Goal: Find contact information: Find contact information

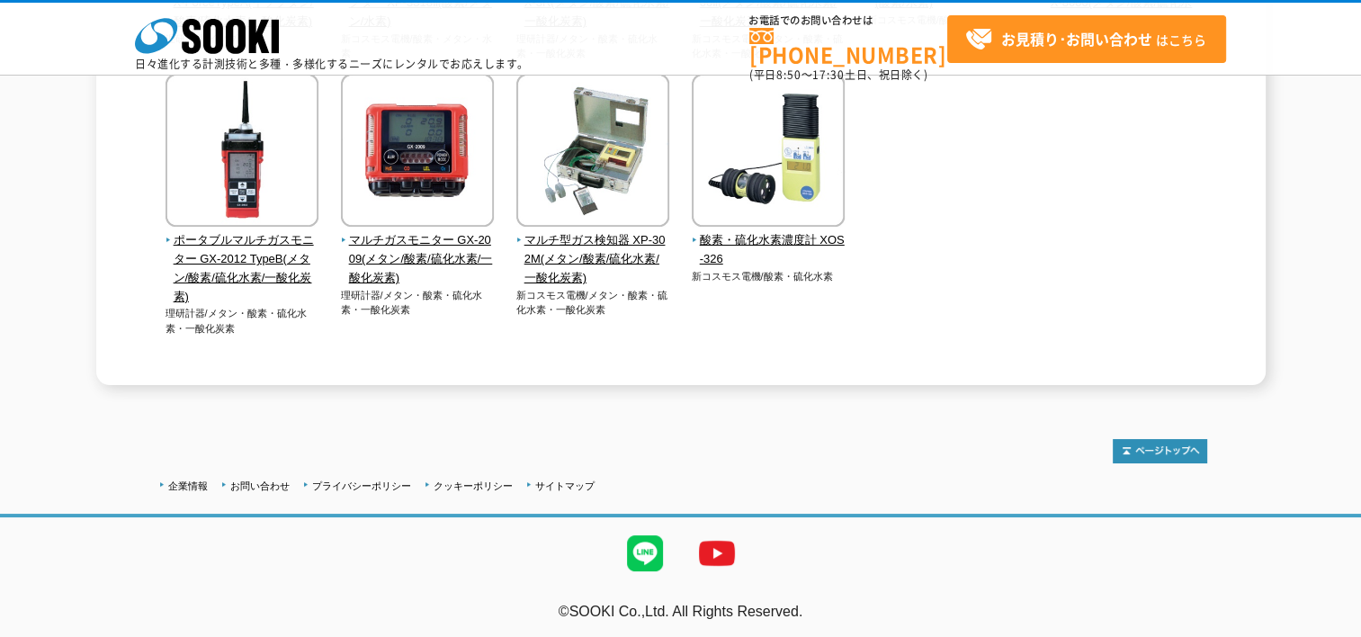
scroll to position [739, 0]
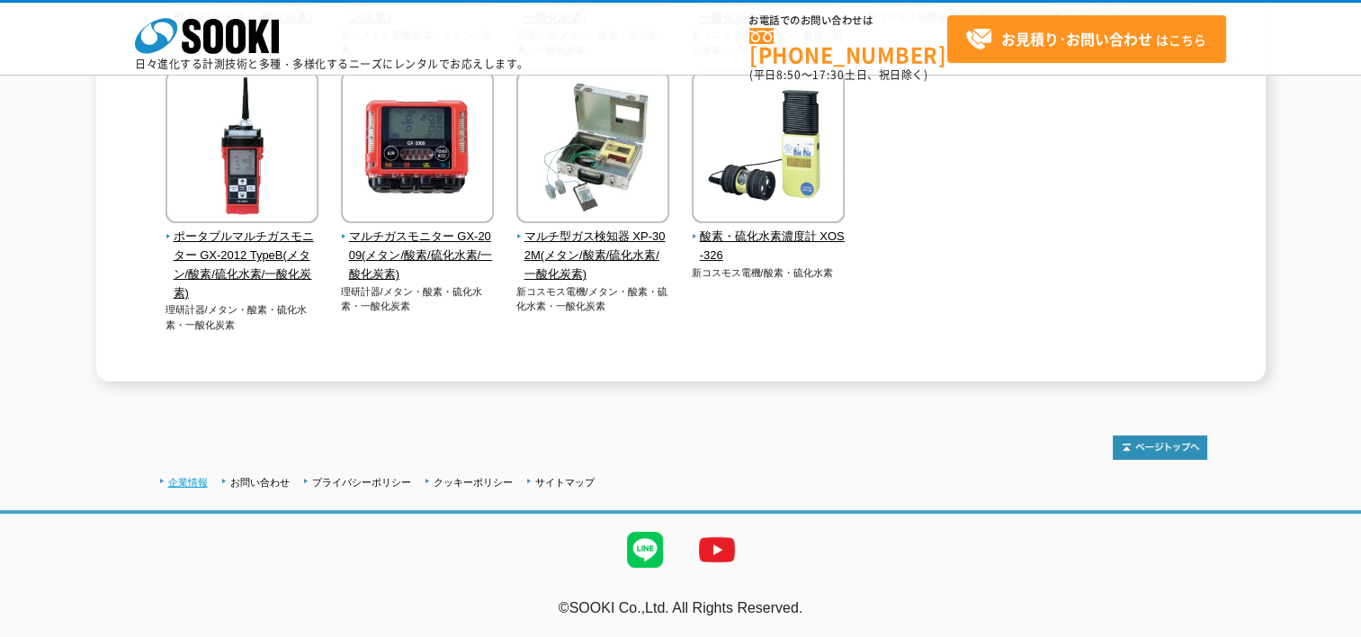
click at [179, 486] on link "企業情報" at bounding box center [188, 482] width 40 height 11
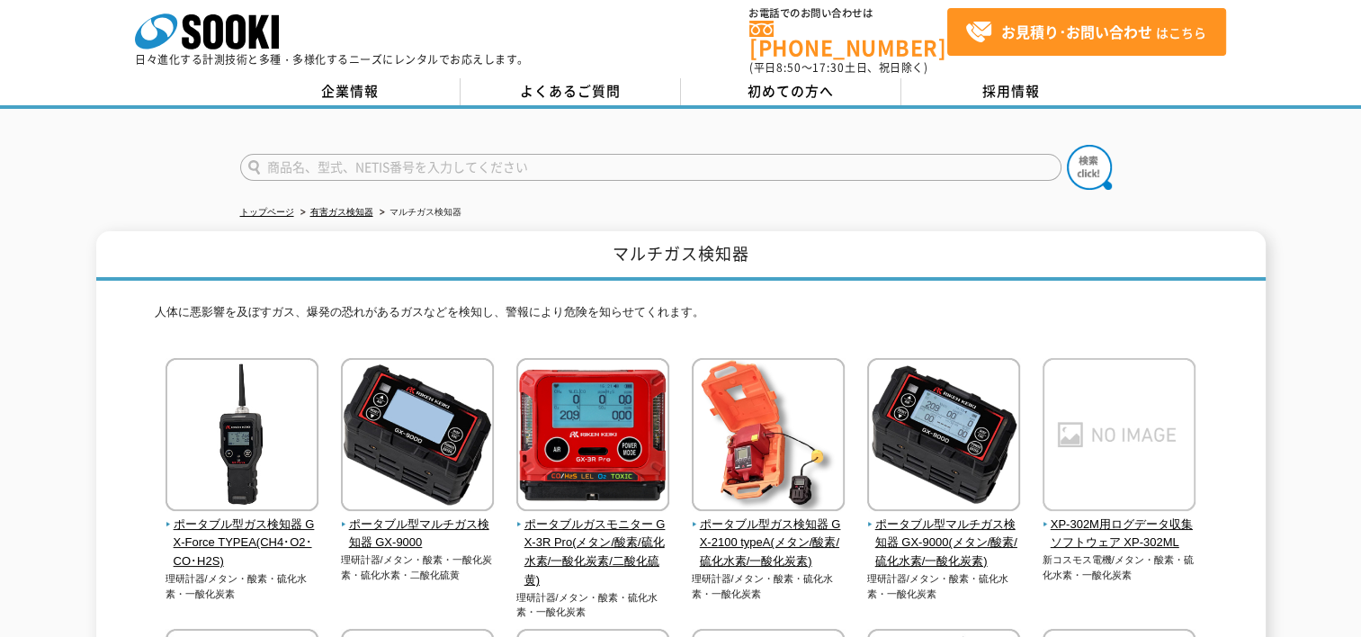
scroll to position [0, 0]
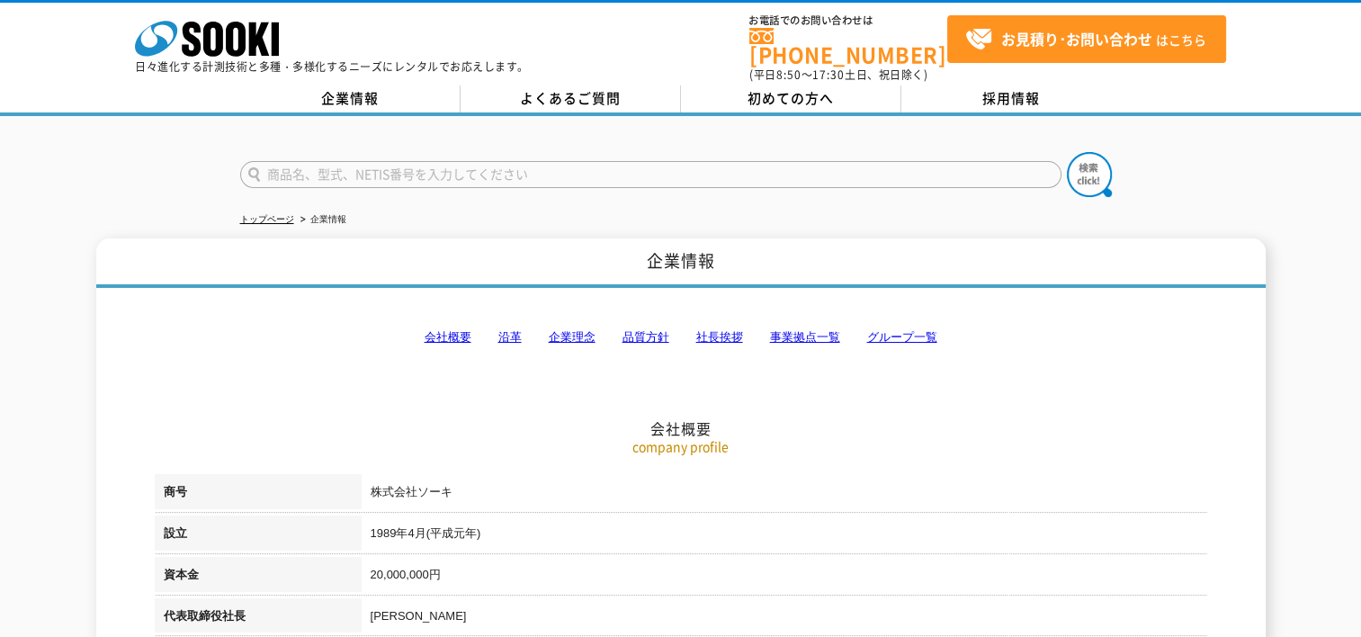
click at [834, 330] on link "事業拠点一覧" at bounding box center [805, 336] width 70 height 13
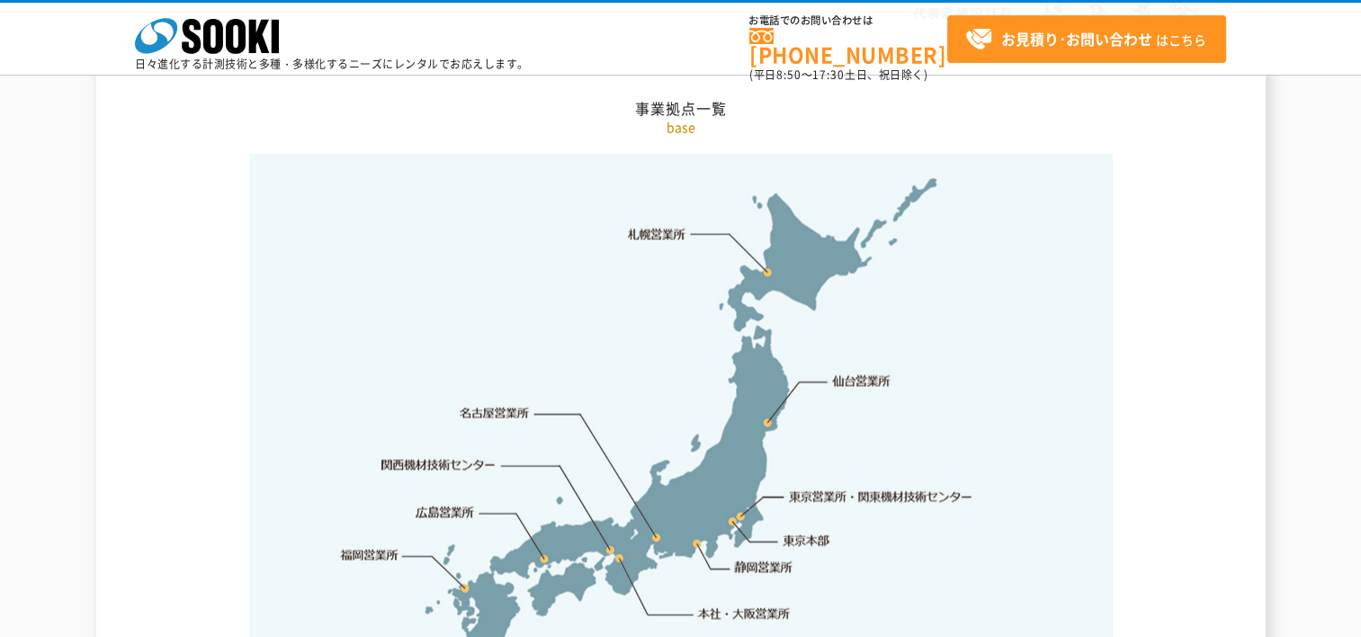
scroll to position [3701, 0]
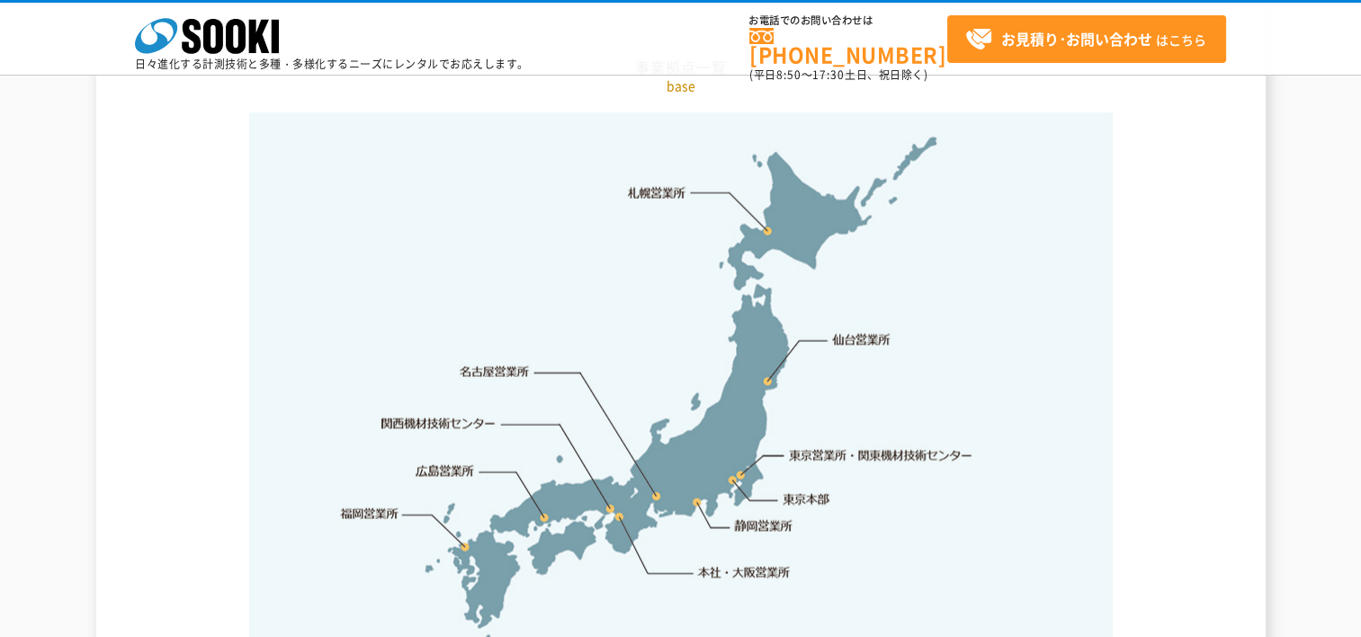
click at [485, 363] on link "名古屋営業所" at bounding box center [495, 372] width 70 height 18
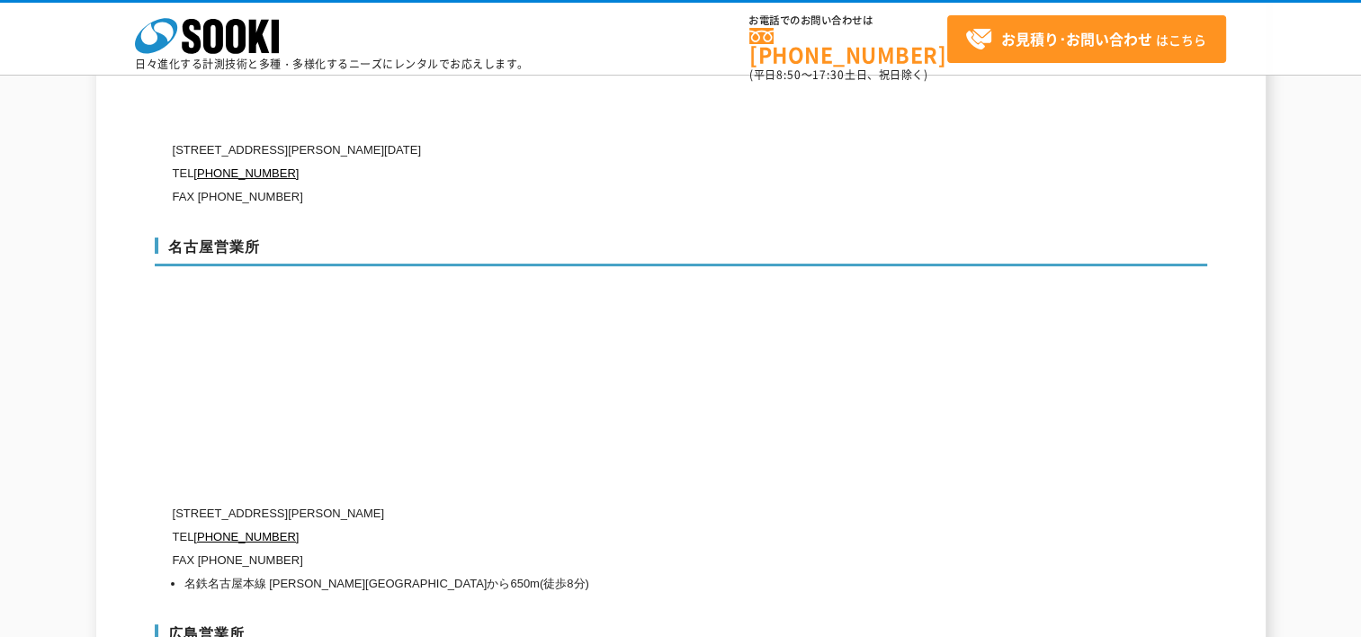
scroll to position [6209, 0]
